Goal: Task Accomplishment & Management: Manage account settings

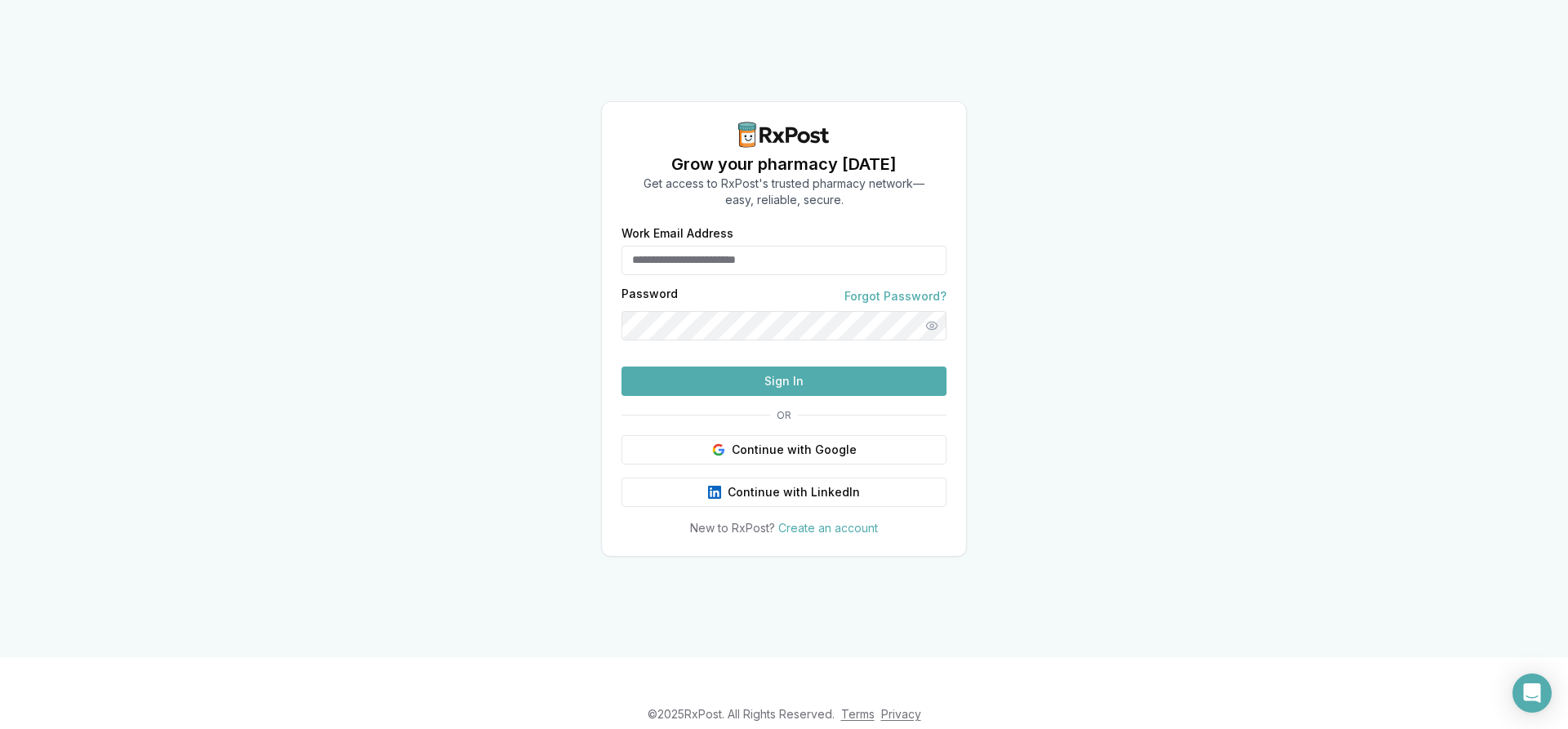
type input "**********"
click at [826, 396] on button "Sign In" at bounding box center [784, 380] width 325 height 29
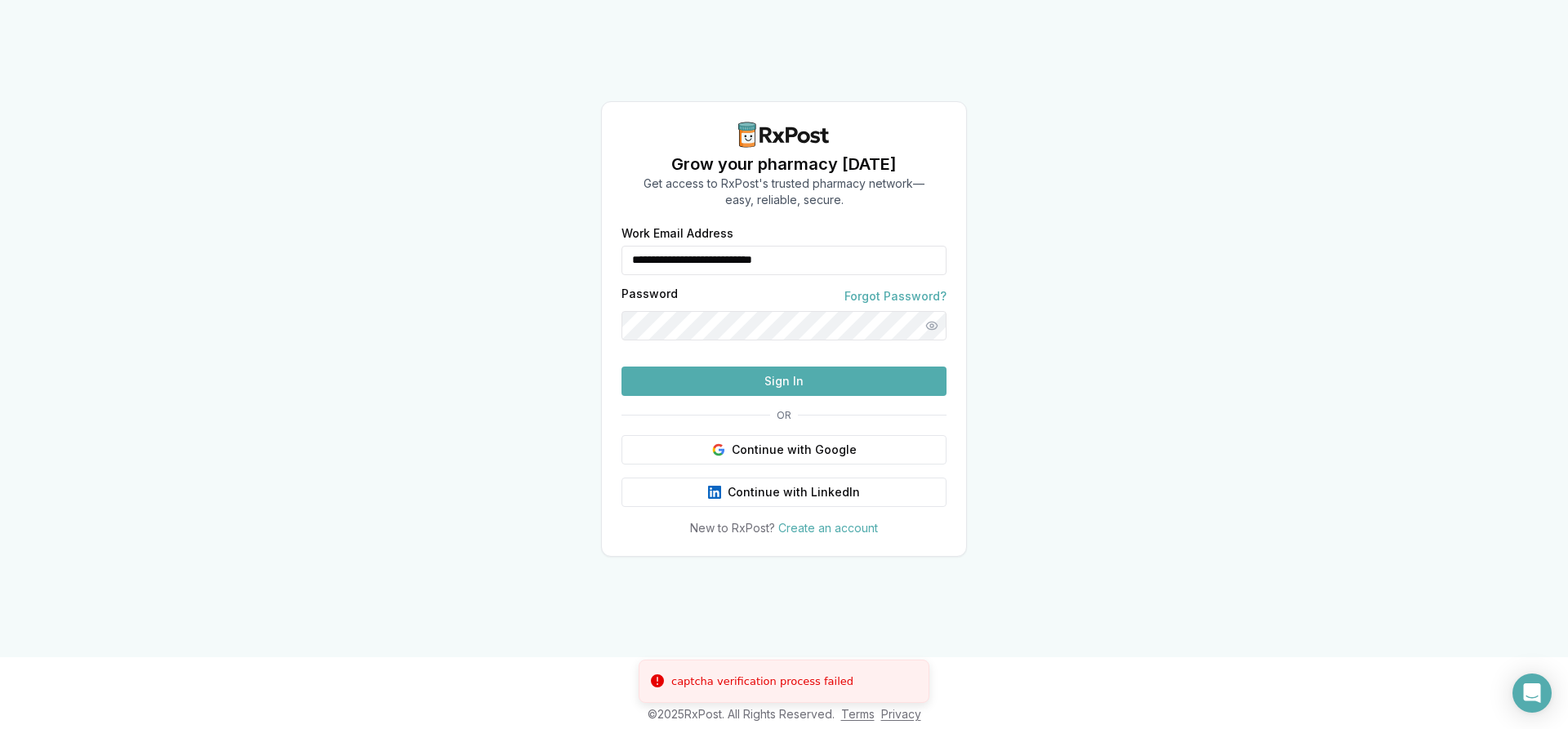
click at [822, 396] on button "Sign In" at bounding box center [784, 380] width 325 height 29
click at [799, 396] on button "Sign In" at bounding box center [784, 380] width 325 height 29
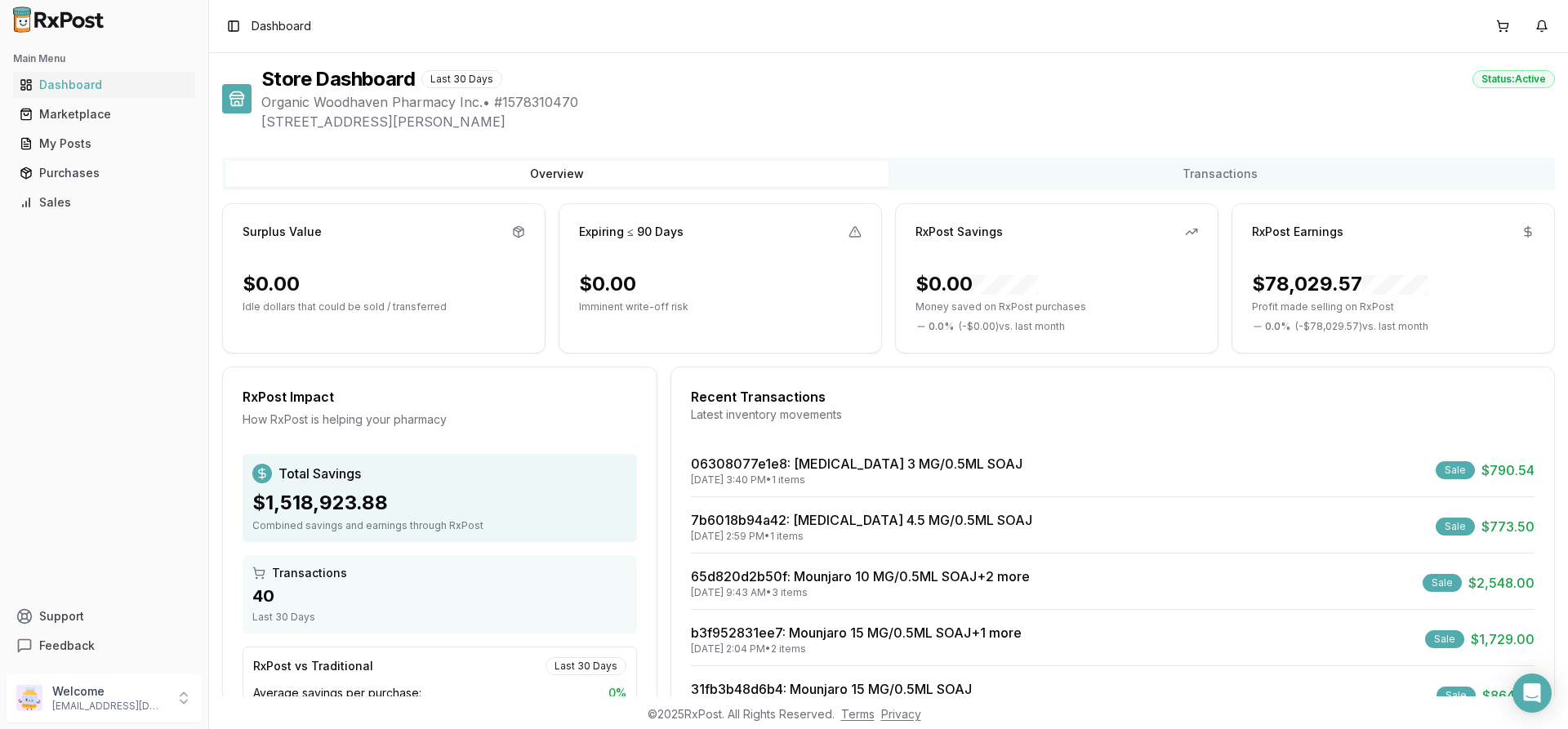
click at [666, 410] on div "RxPost Impact How RxPost is helping your pharmacy Total Savings $1,518,923.88 C…" at bounding box center [889, 577] width 1333 height 423
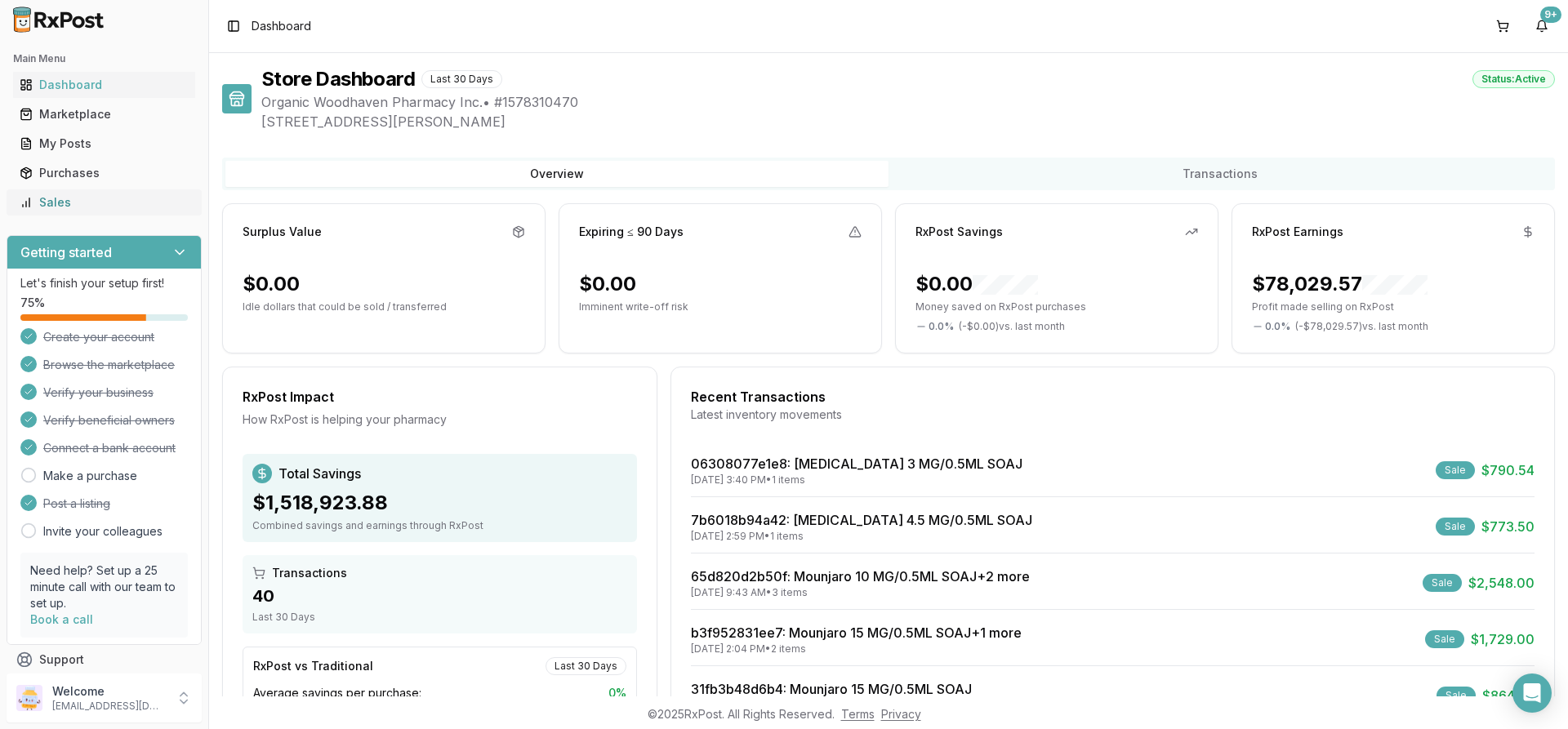
click at [91, 213] on link "Sales" at bounding box center [104, 201] width 182 height 29
